Goal: Transaction & Acquisition: Purchase product/service

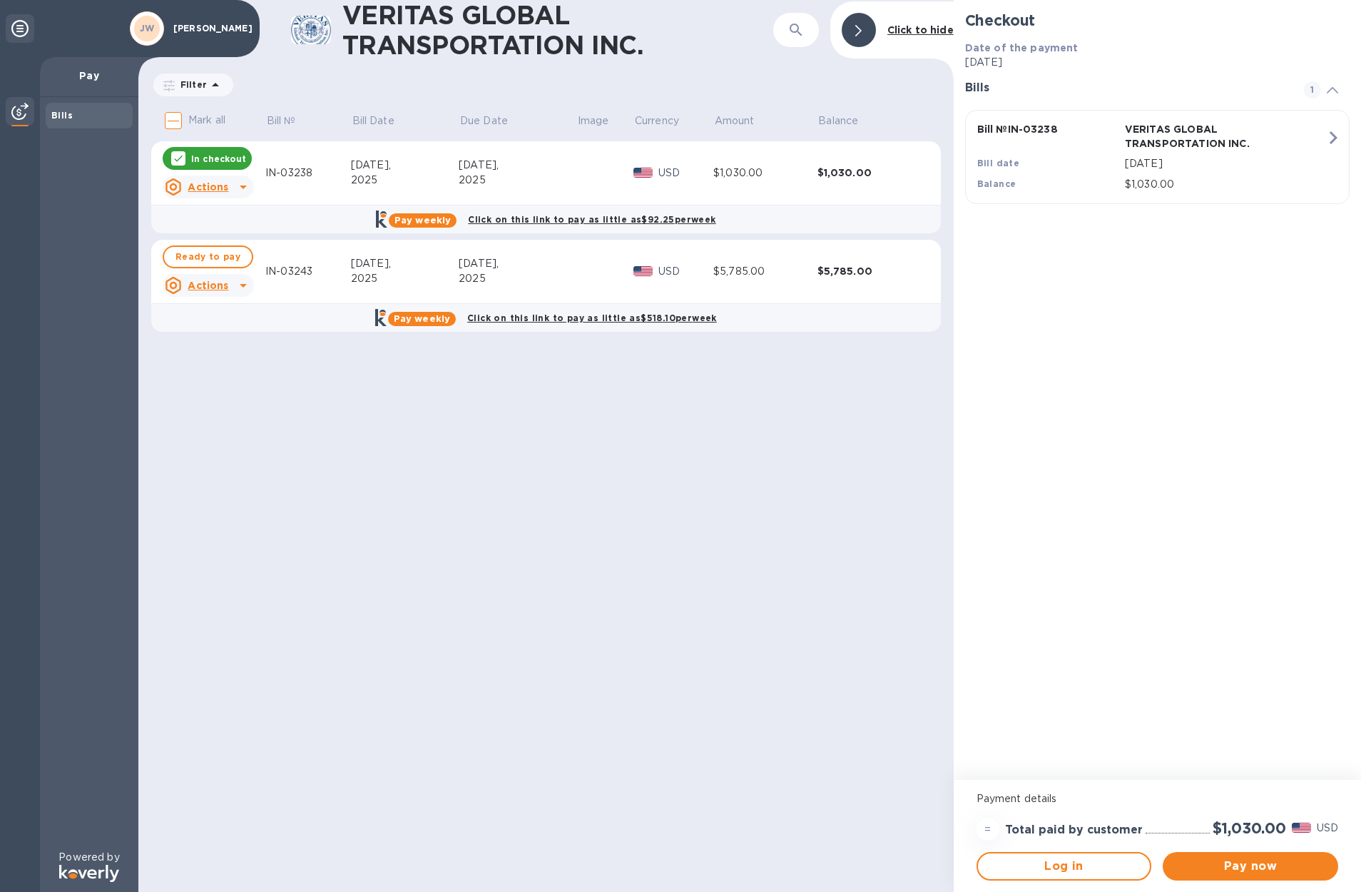
click at [245, 294] on div at bounding box center [243, 285] width 23 height 23
click at [1238, 868] on div at bounding box center [680, 446] width 1361 height 892
click at [176, 157] on icon at bounding box center [178, 158] width 11 height 11
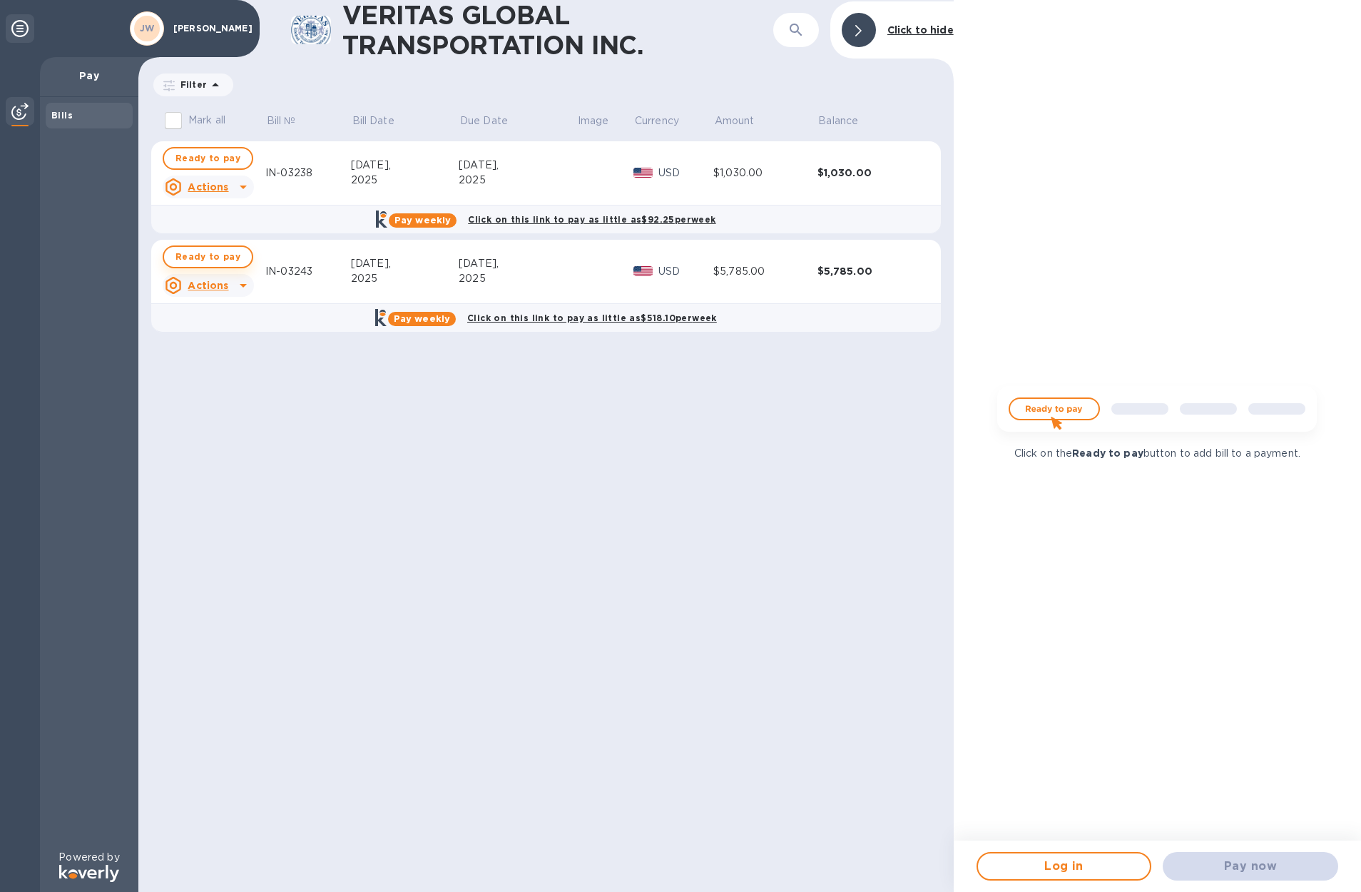
click at [183, 259] on span "Ready to pay" at bounding box center [208, 256] width 65 height 17
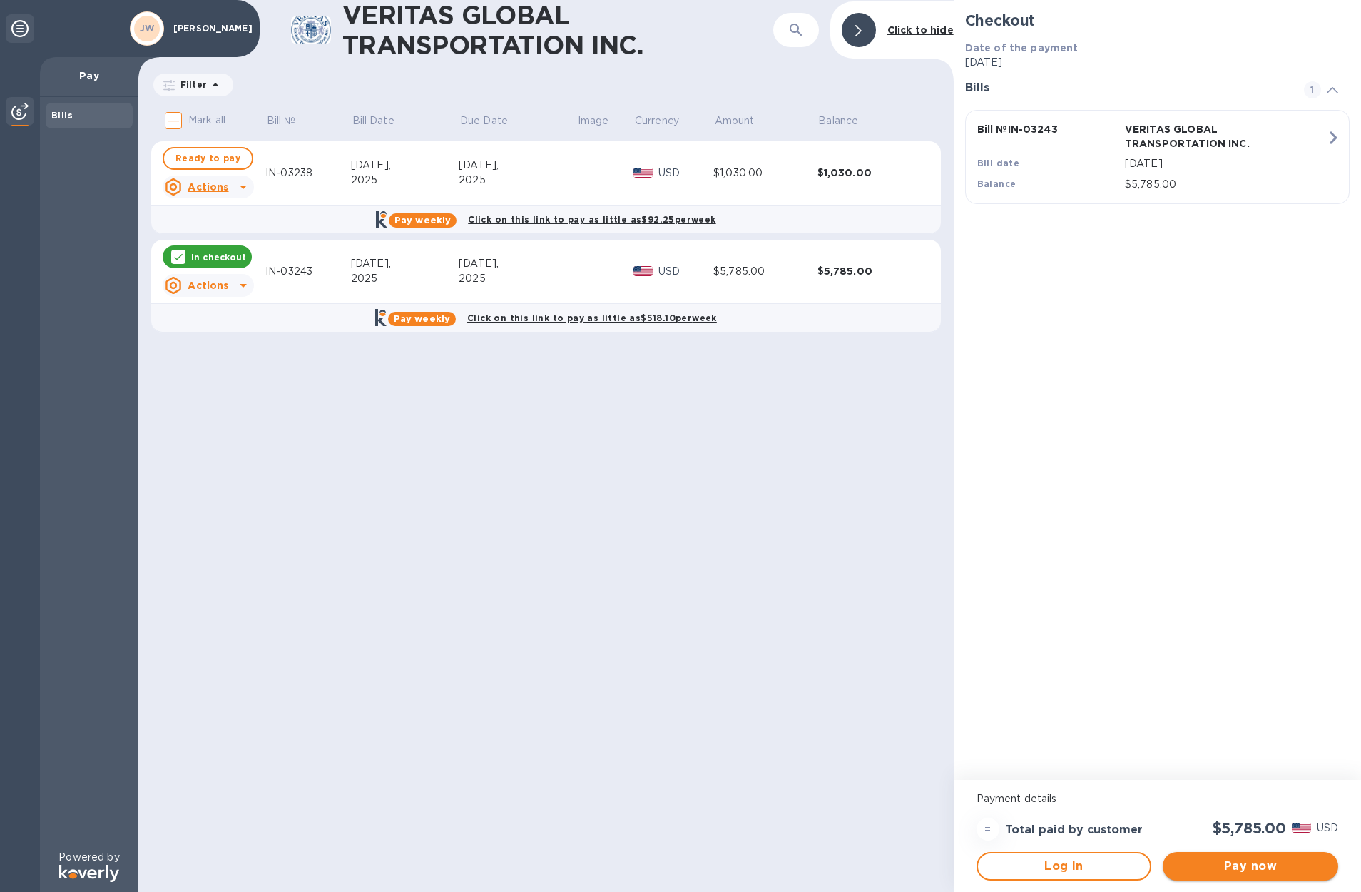
click at [1226, 866] on span "Pay now" at bounding box center [1250, 866] width 153 height 17
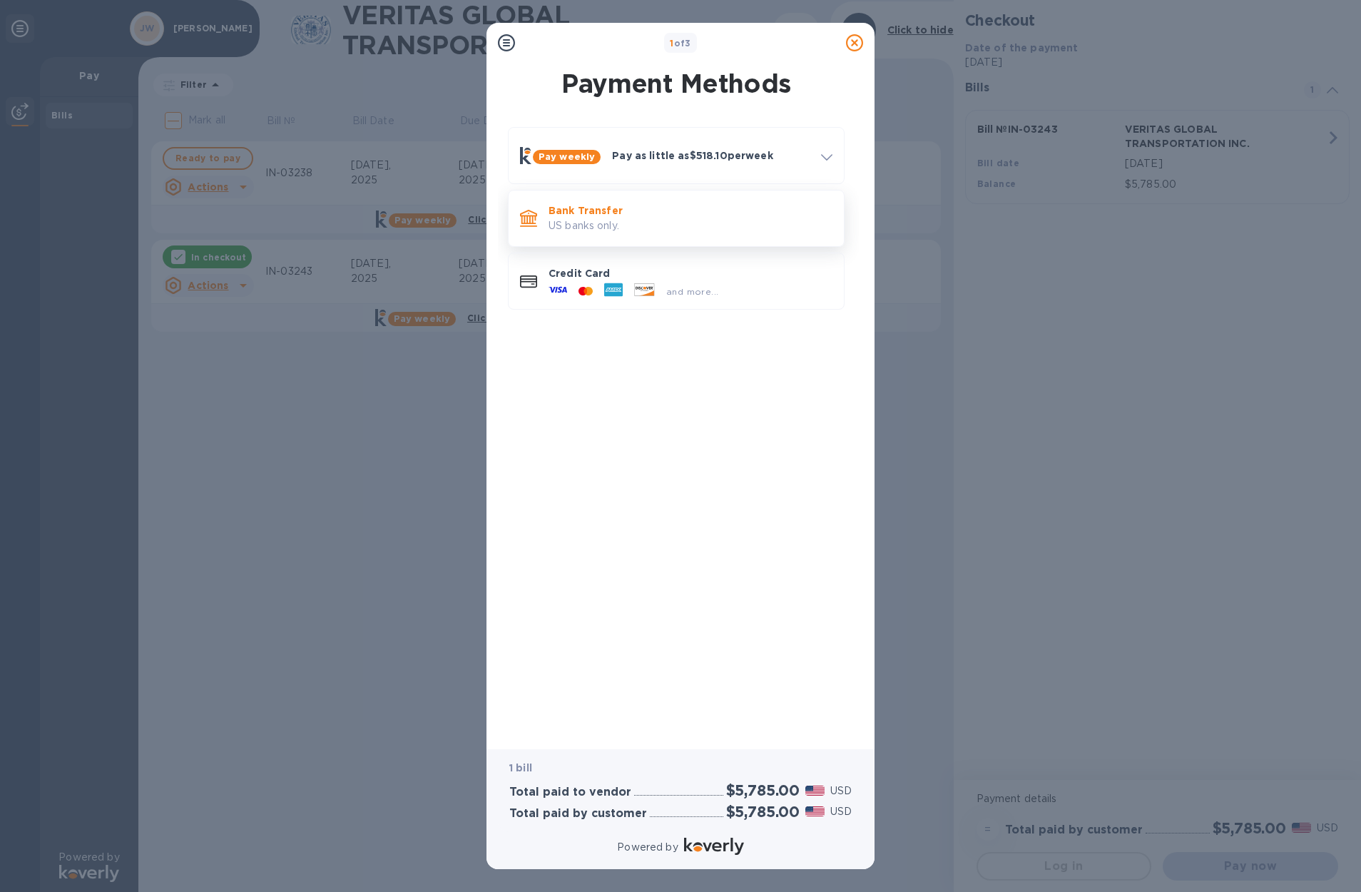
click at [598, 203] on p "Bank Transfer" at bounding box center [691, 210] width 284 height 14
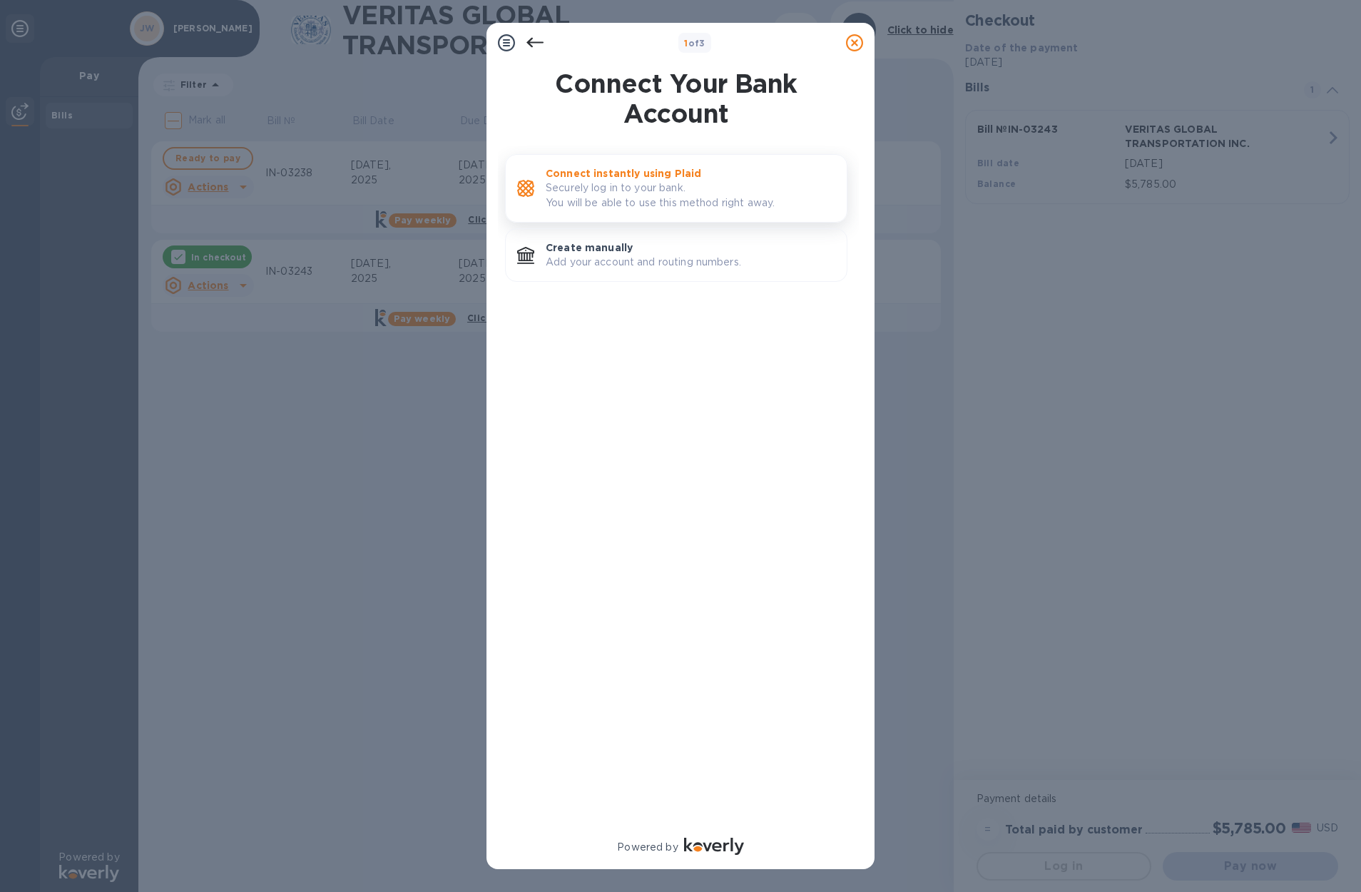
click at [609, 204] on p "Securely log in to your bank. You will be able to use this method right away." at bounding box center [691, 196] width 290 height 30
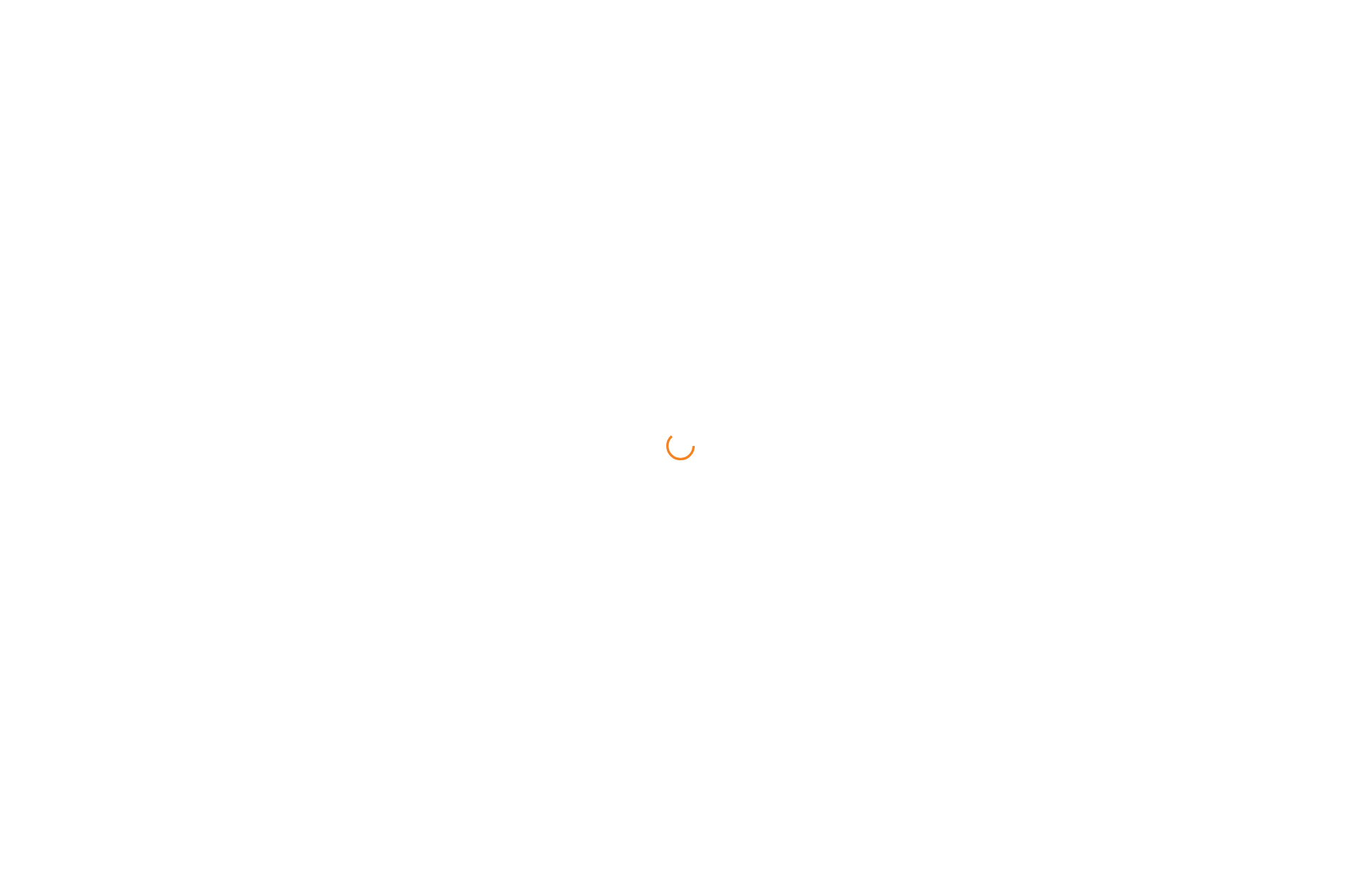
click at [587, 166] on div at bounding box center [680, 446] width 1361 height 892
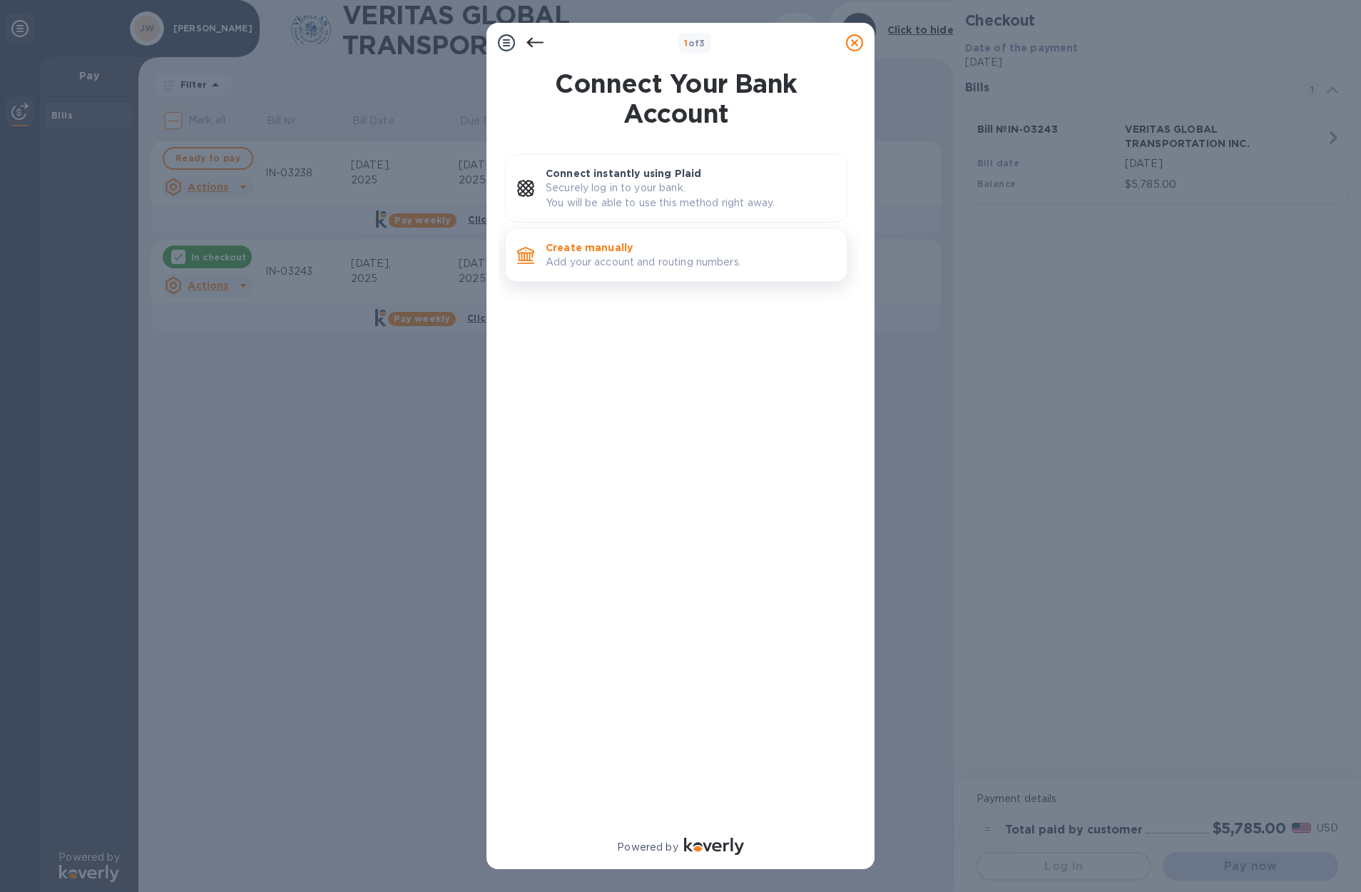
click at [609, 248] on p "Create manually" at bounding box center [691, 247] width 290 height 14
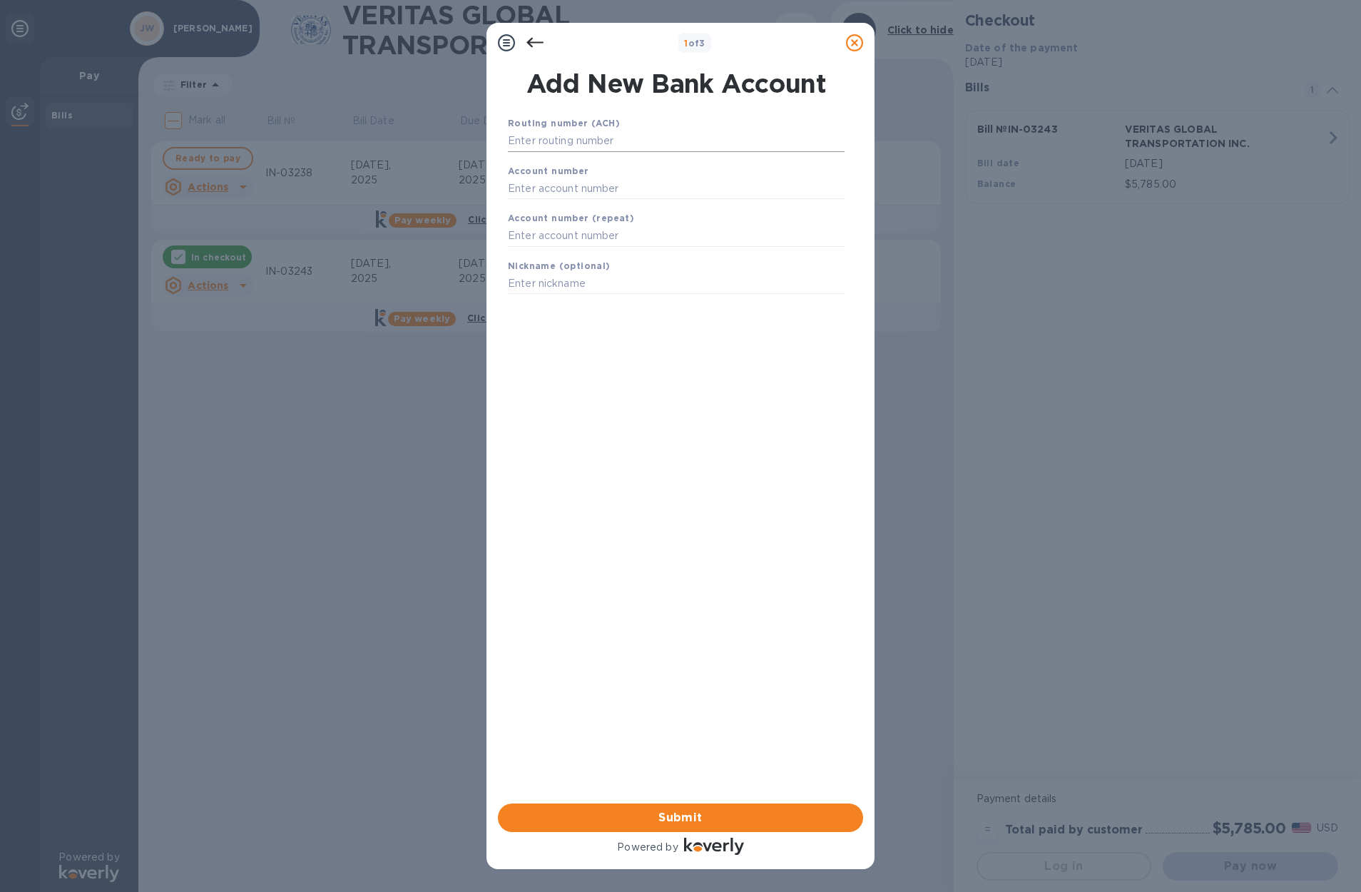
click at [592, 142] on input "text" at bounding box center [676, 141] width 337 height 21
paste input "222371863"
type input "222371863"
click at [592, 208] on input "text" at bounding box center [676, 206] width 337 height 21
type input "719061012"
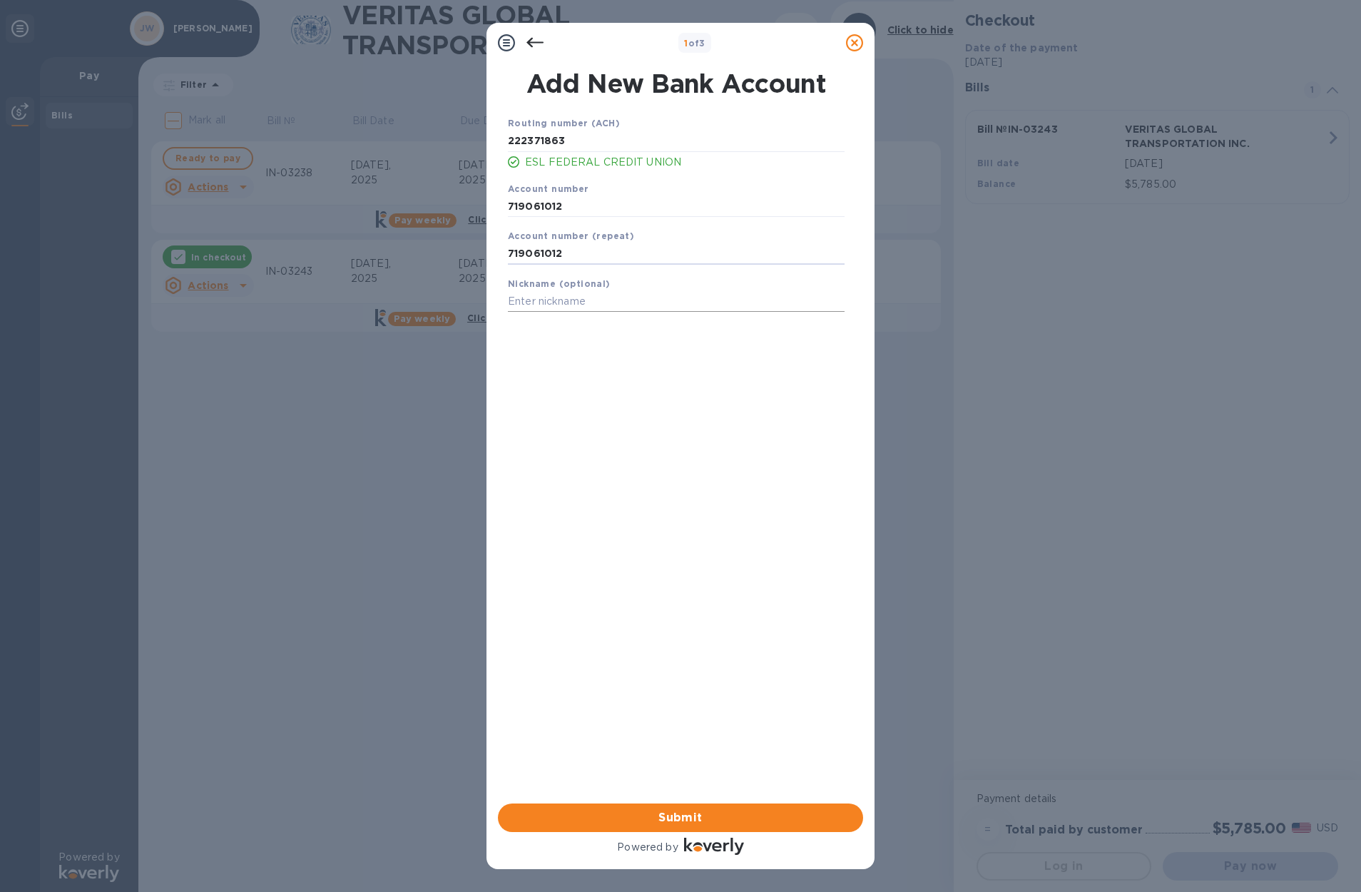
type input "719061012"
click at [632, 308] on input "text" at bounding box center [676, 301] width 337 height 21
type input "ESL [PERSON_NAME]"
click at [675, 830] on button "Submit" at bounding box center [680, 817] width 365 height 29
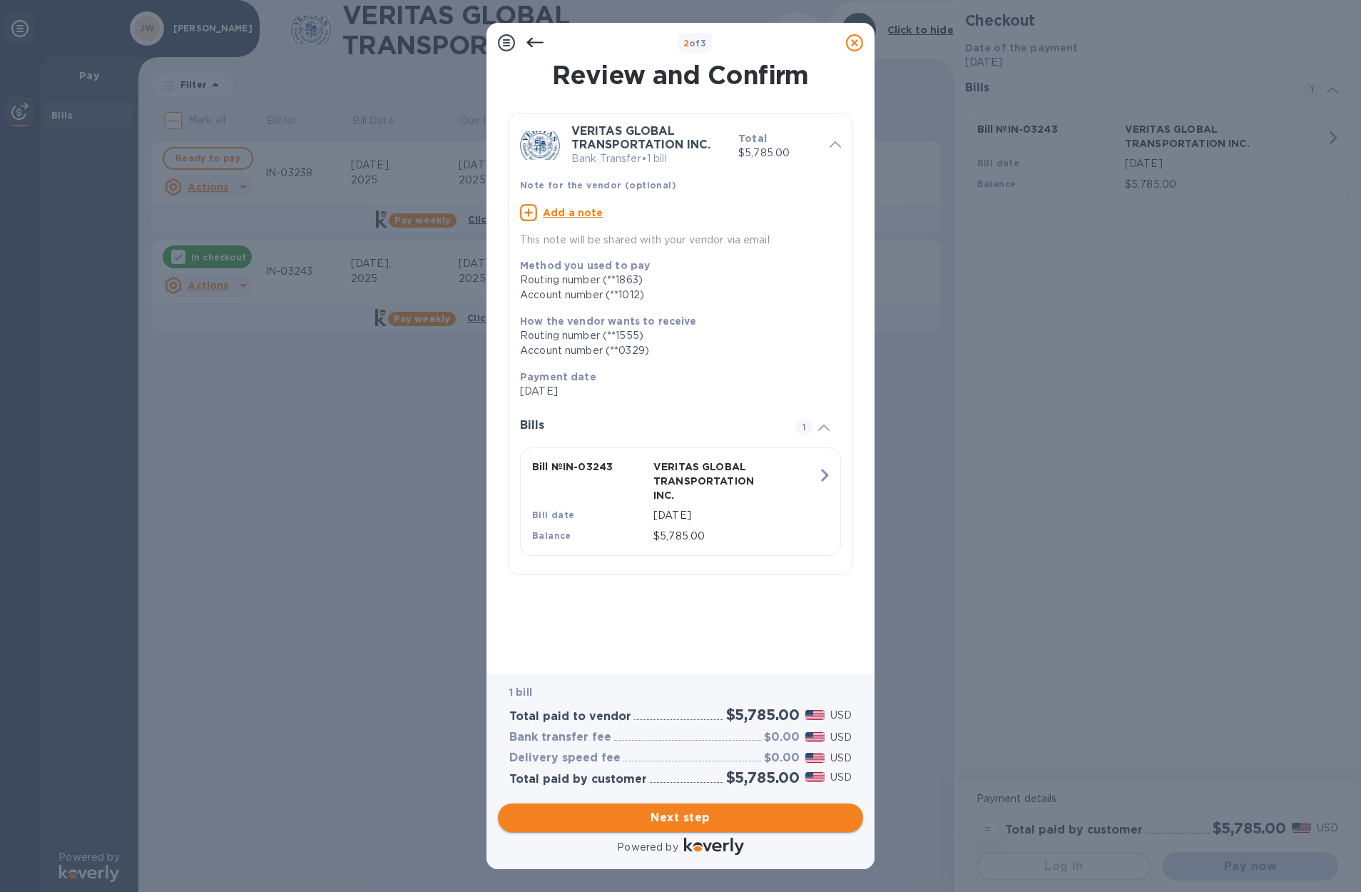
click at [696, 824] on span "Next step" at bounding box center [680, 817] width 342 height 17
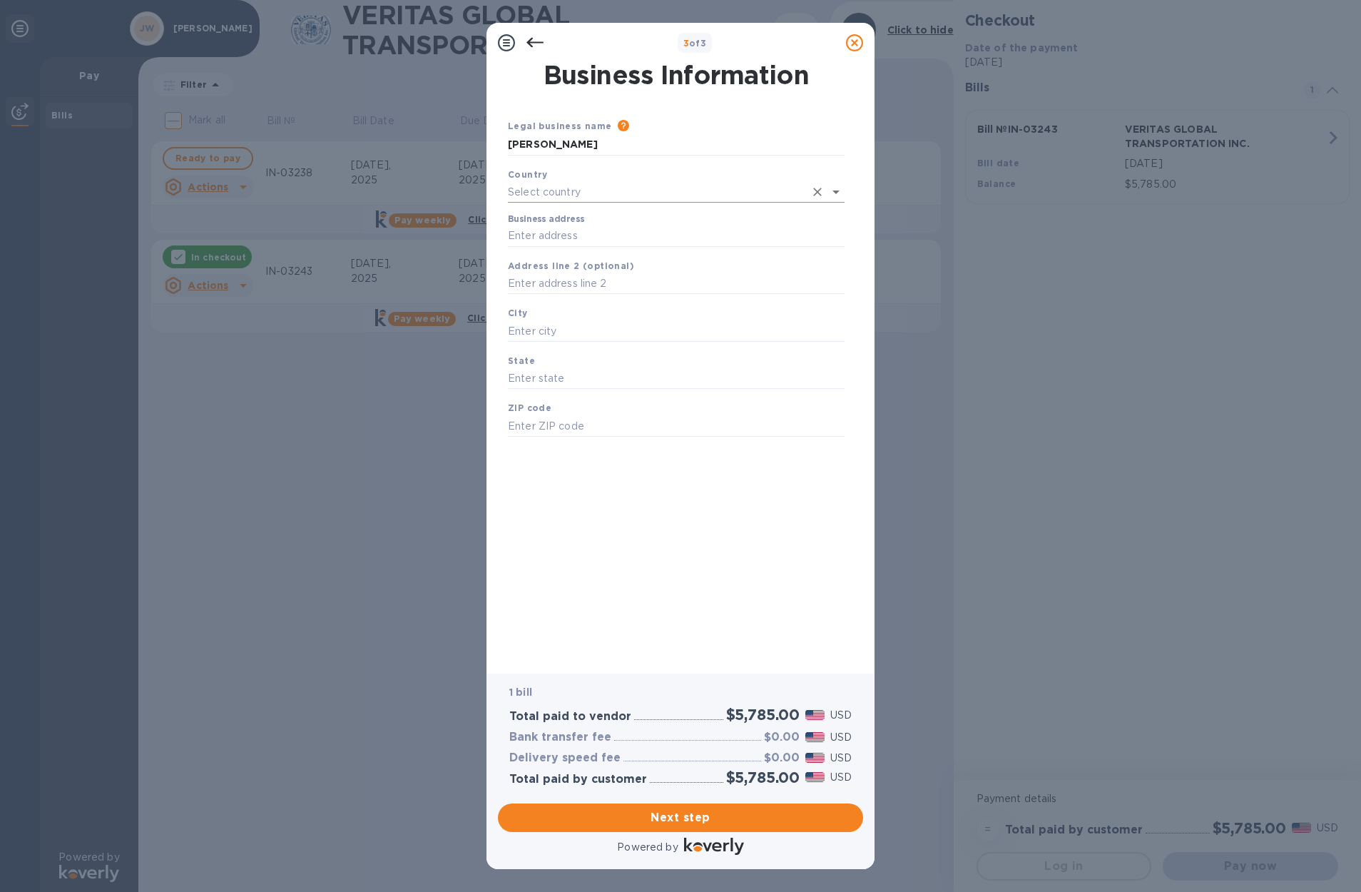
click at [597, 193] on input "text" at bounding box center [656, 192] width 297 height 21
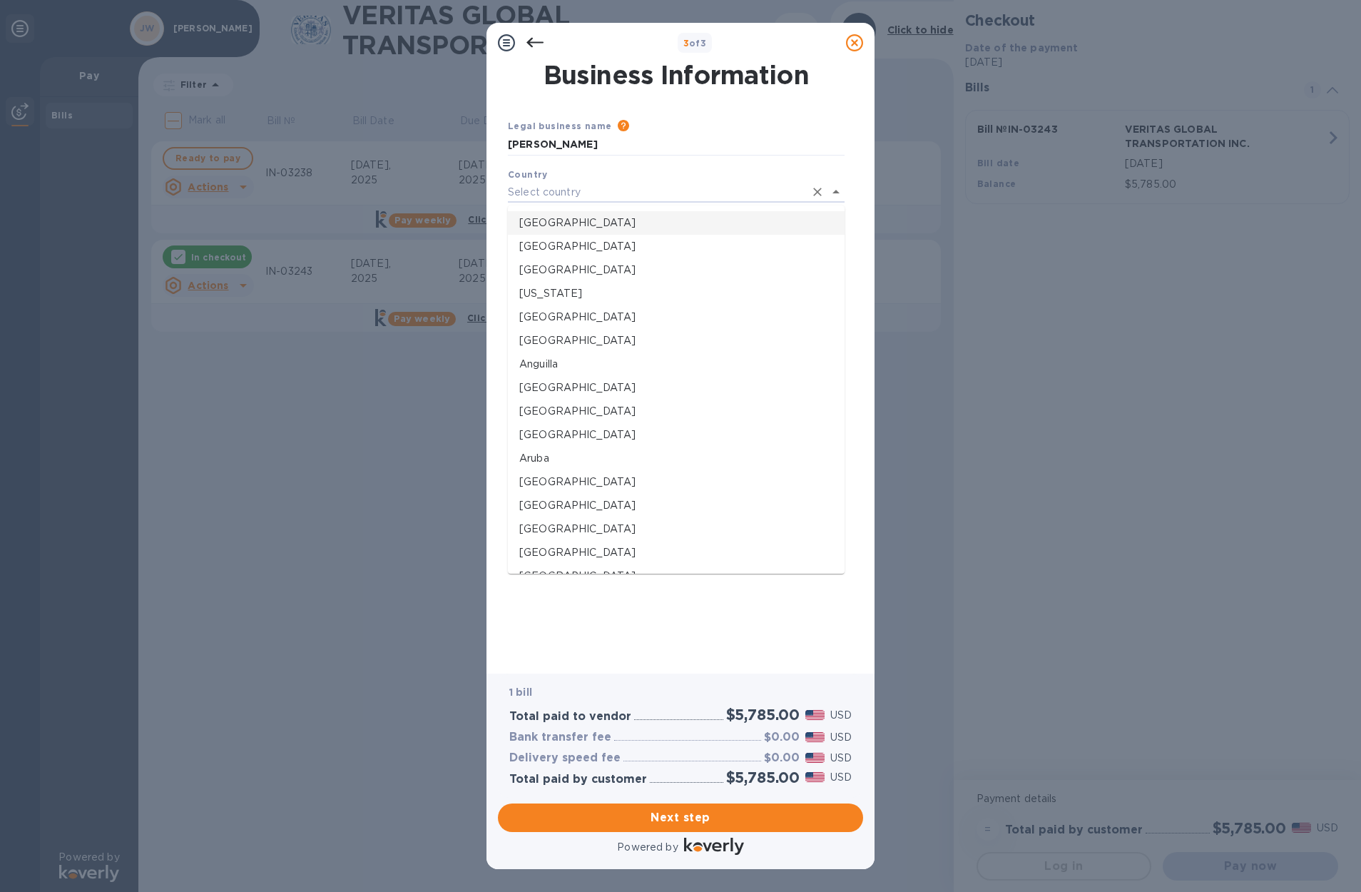
click at [592, 211] on li "[GEOGRAPHIC_DATA]" at bounding box center [676, 223] width 337 height 24
type input "[GEOGRAPHIC_DATA]"
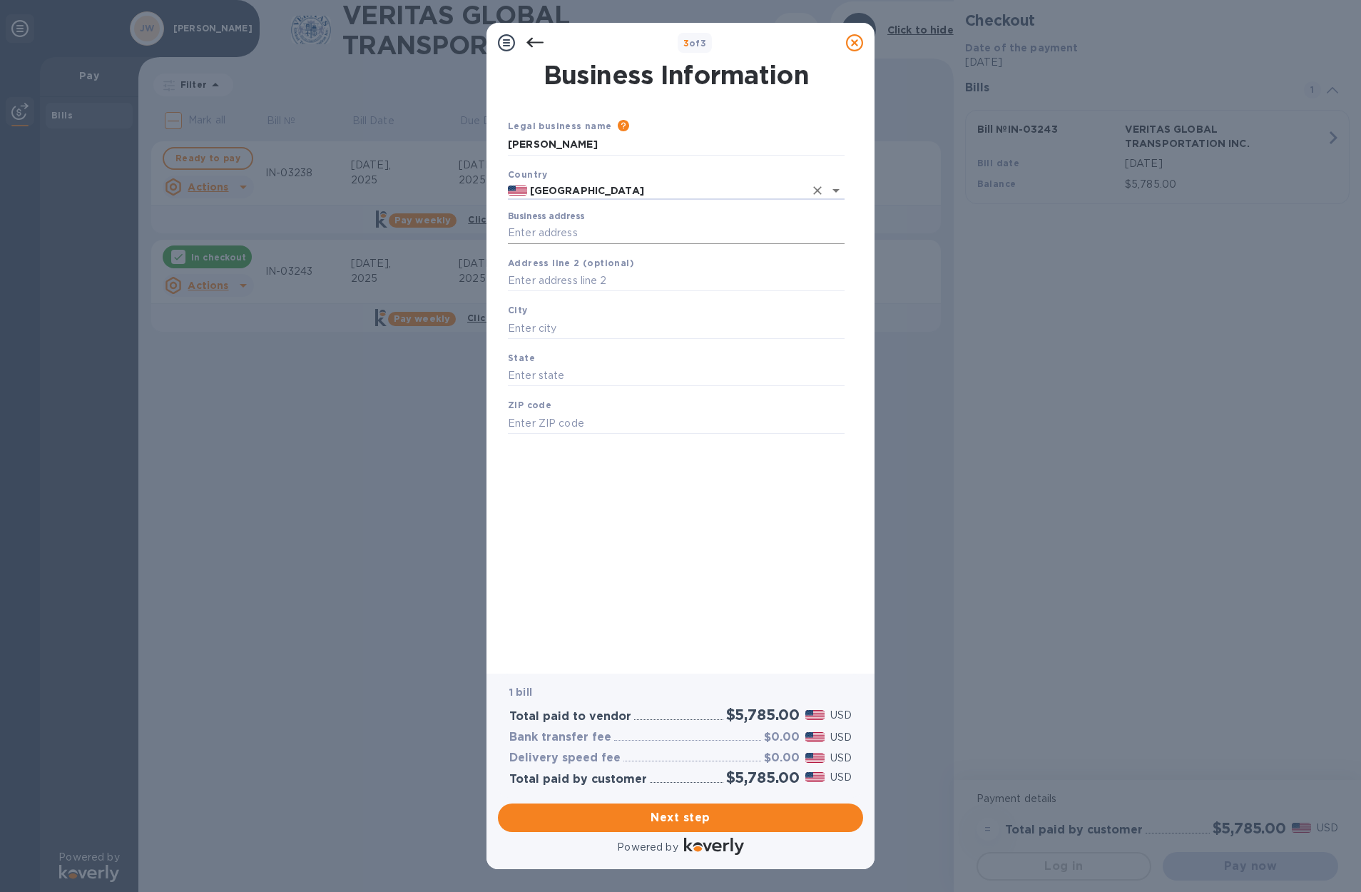
click at [591, 240] on input "Business address" at bounding box center [676, 233] width 337 height 21
type input "[STREET_ADDRESS]"
type input "[PERSON_NAME]"
type input "NY"
type input "14580"
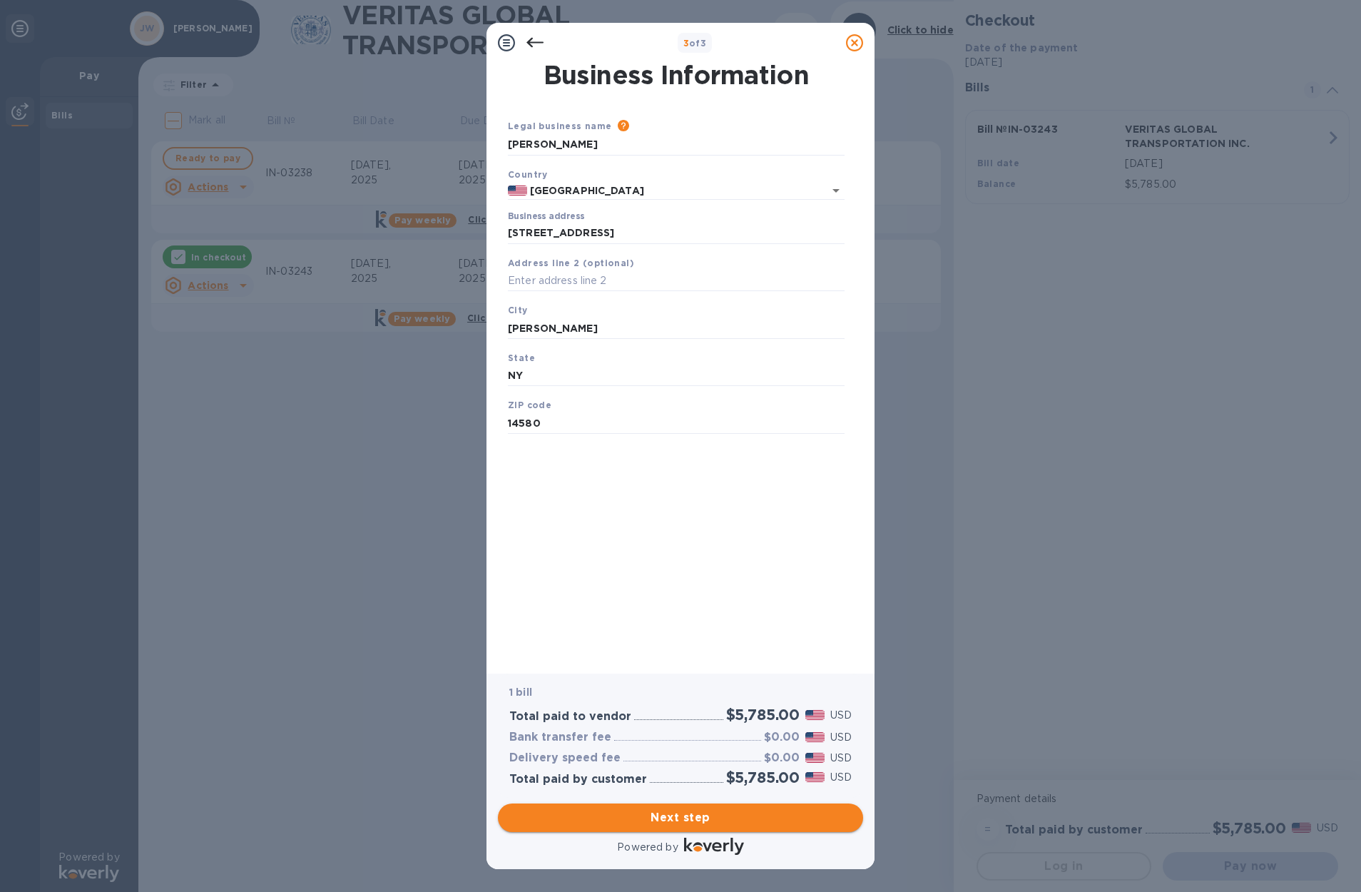
click at [679, 824] on span "Next step" at bounding box center [680, 817] width 342 height 17
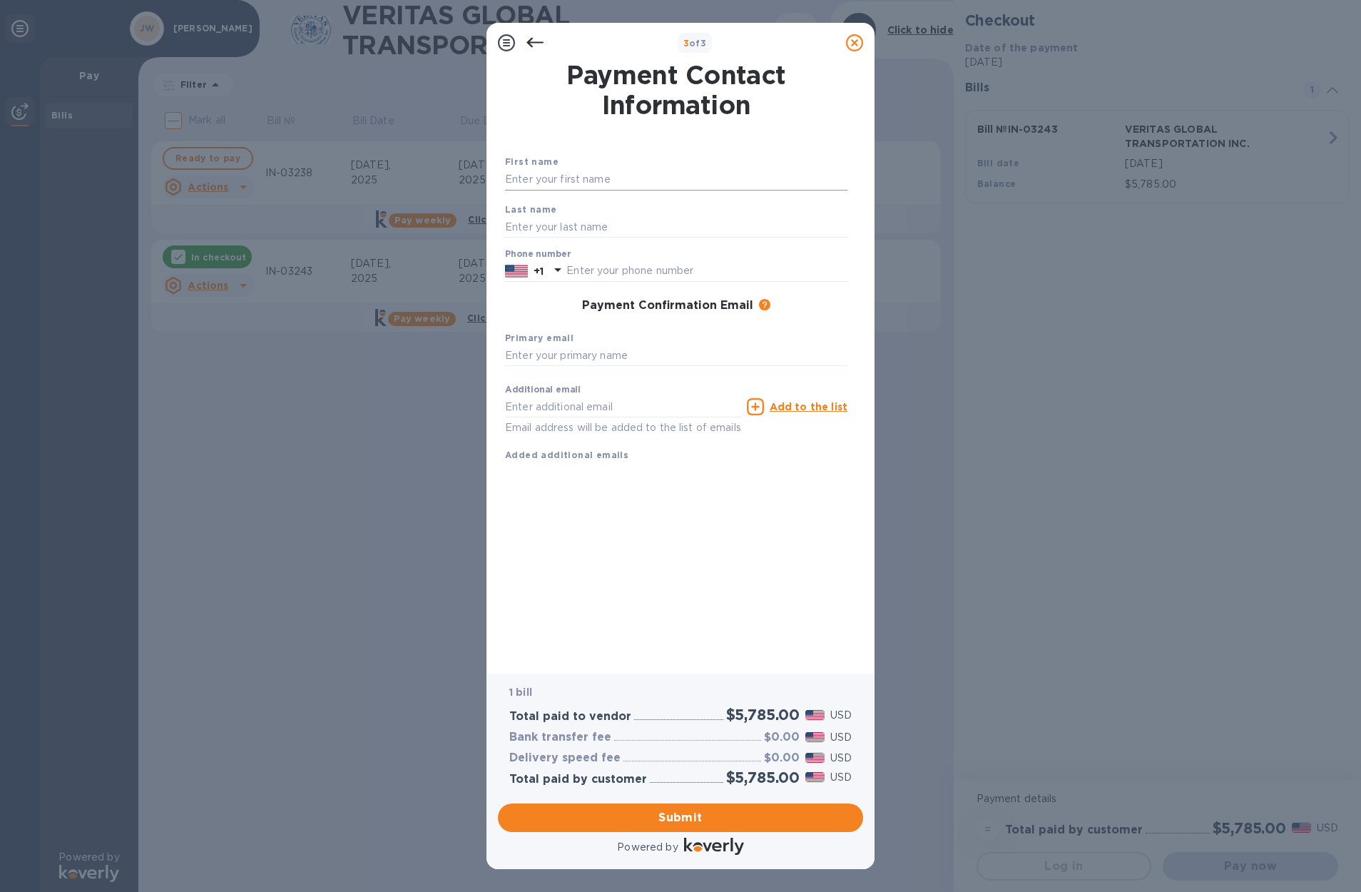
click at [599, 171] on input "text" at bounding box center [676, 179] width 342 height 21
type input "[PERSON_NAME]"
type input "5855003375"
type input "[EMAIL_ADDRESS][DOMAIN_NAME]"
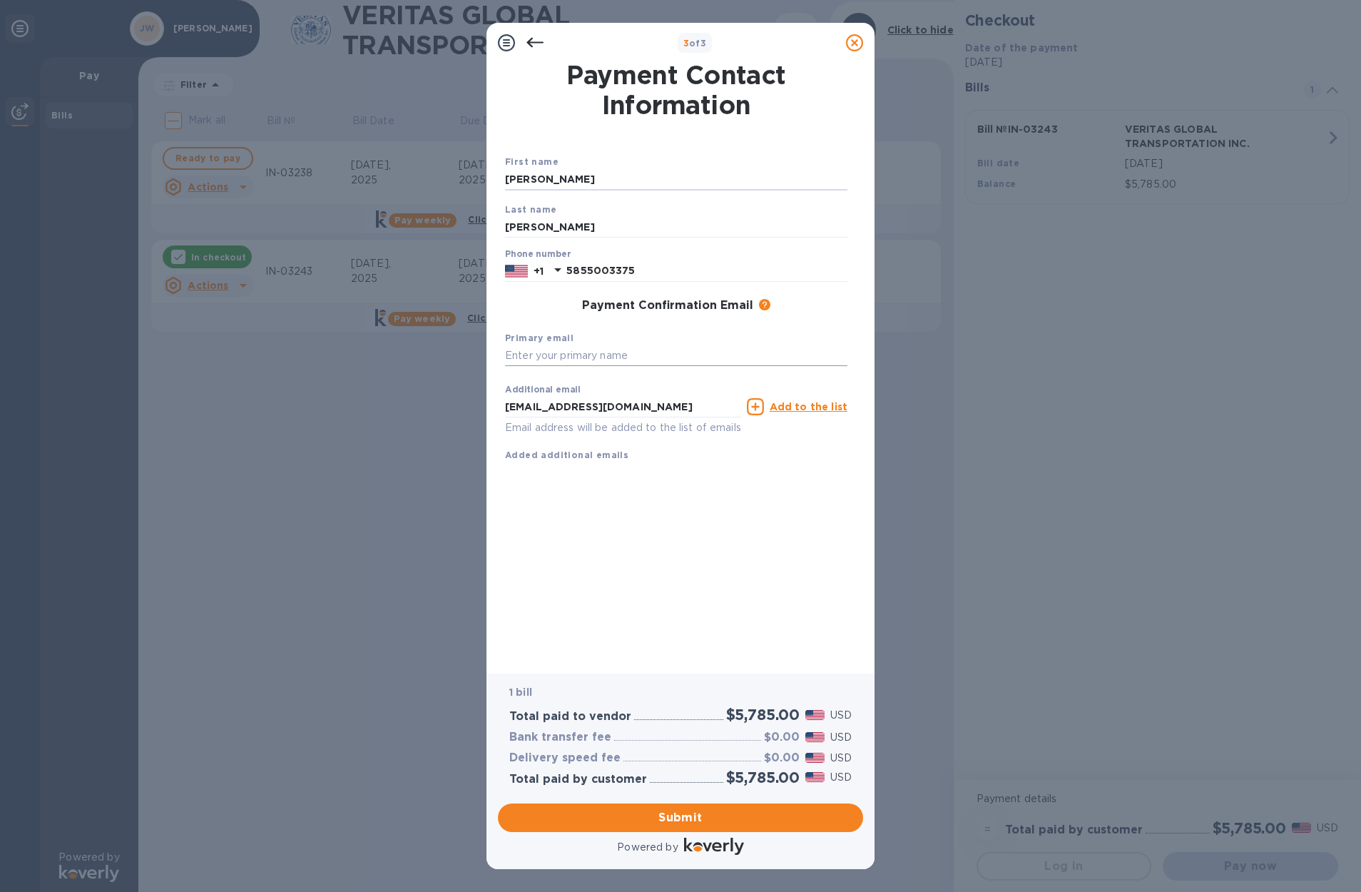
type input "[PERSON_NAME]"
click at [604, 359] on input "text" at bounding box center [676, 355] width 342 height 21
type input "[EMAIL_ADDRESS][DOMAIN_NAME]"
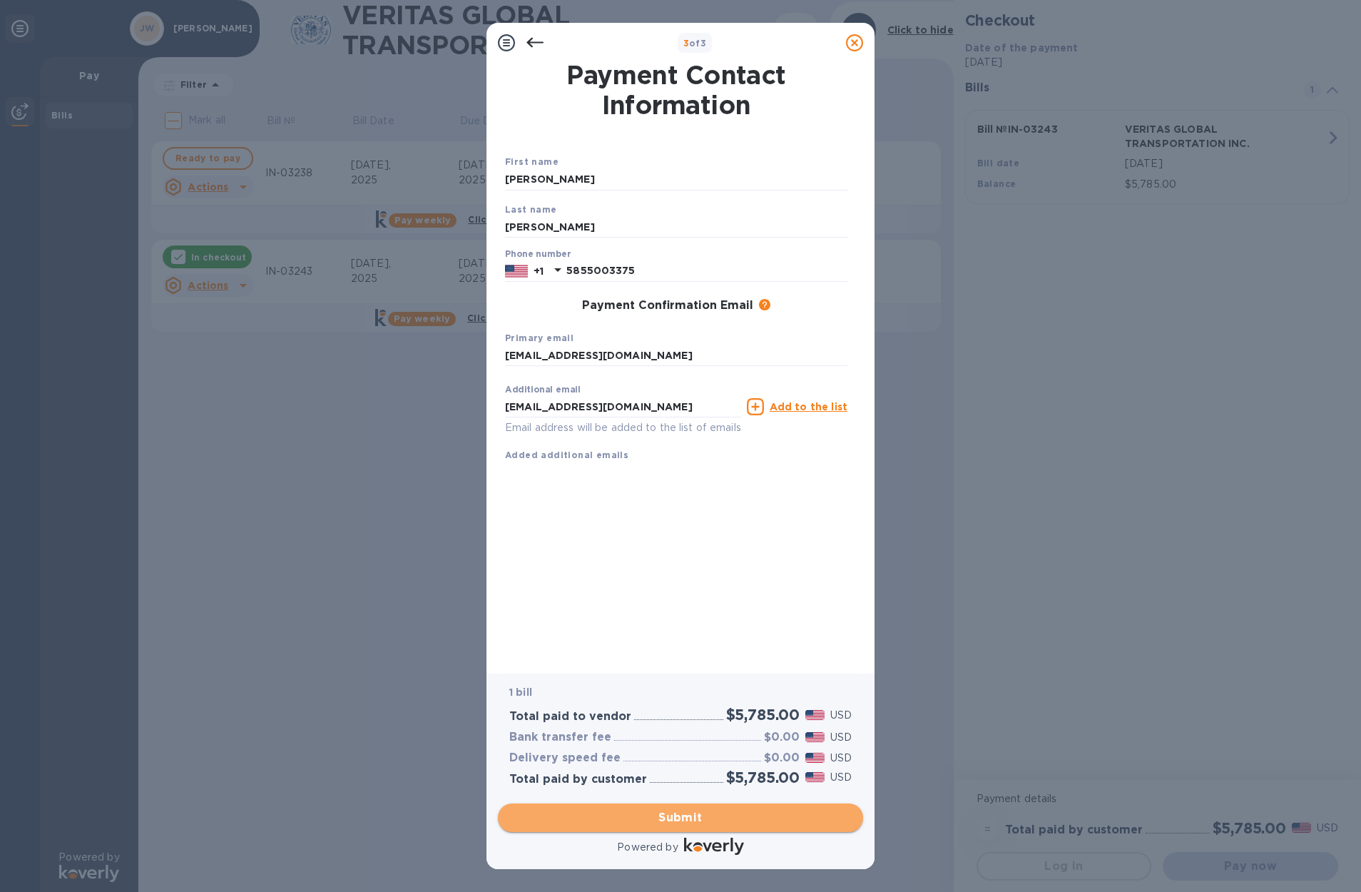
click at [677, 814] on span "Submit" at bounding box center [680, 817] width 342 height 17
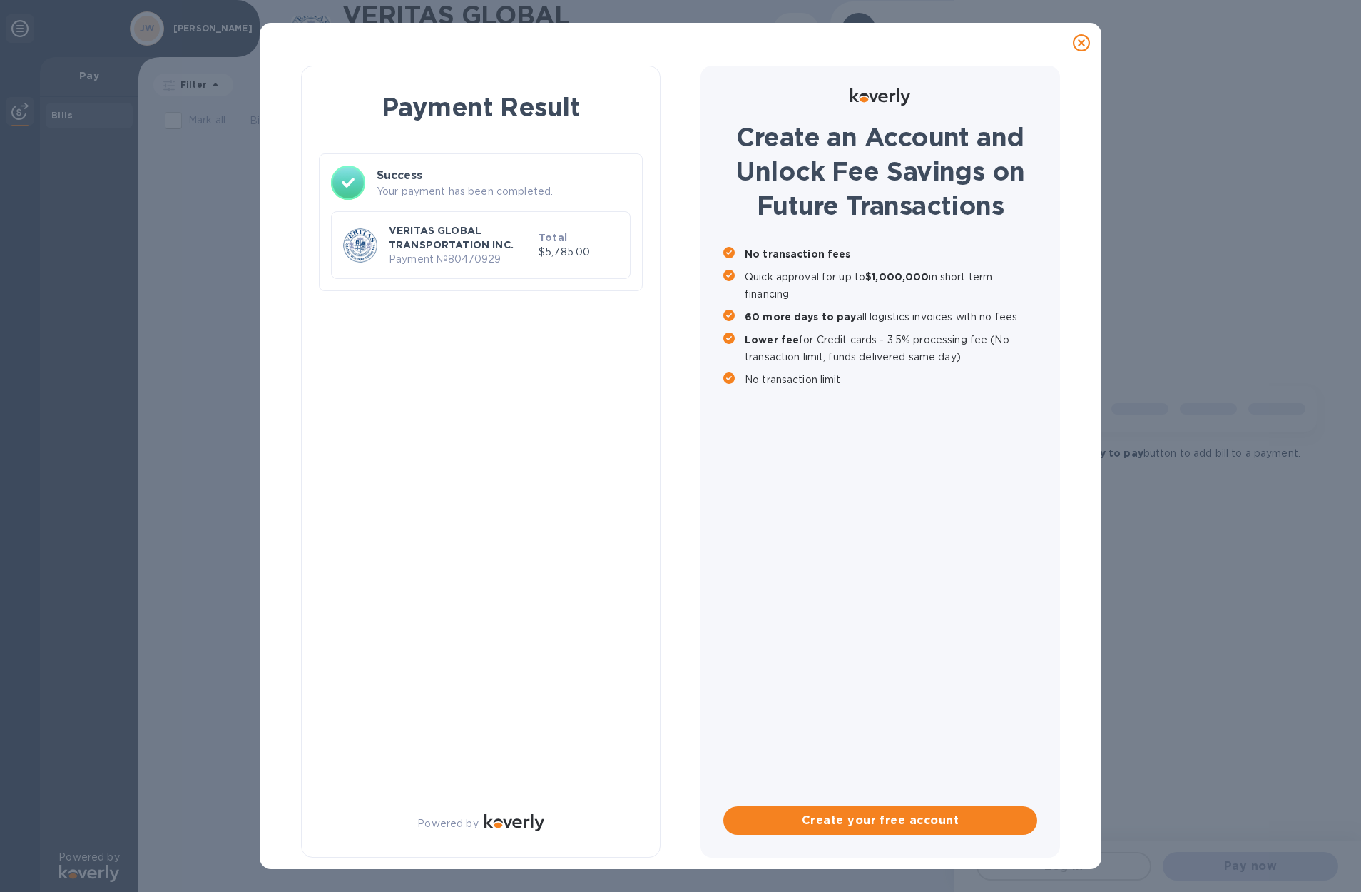
checkbox input "true"
